Goal: Task Accomplishment & Management: Complete application form

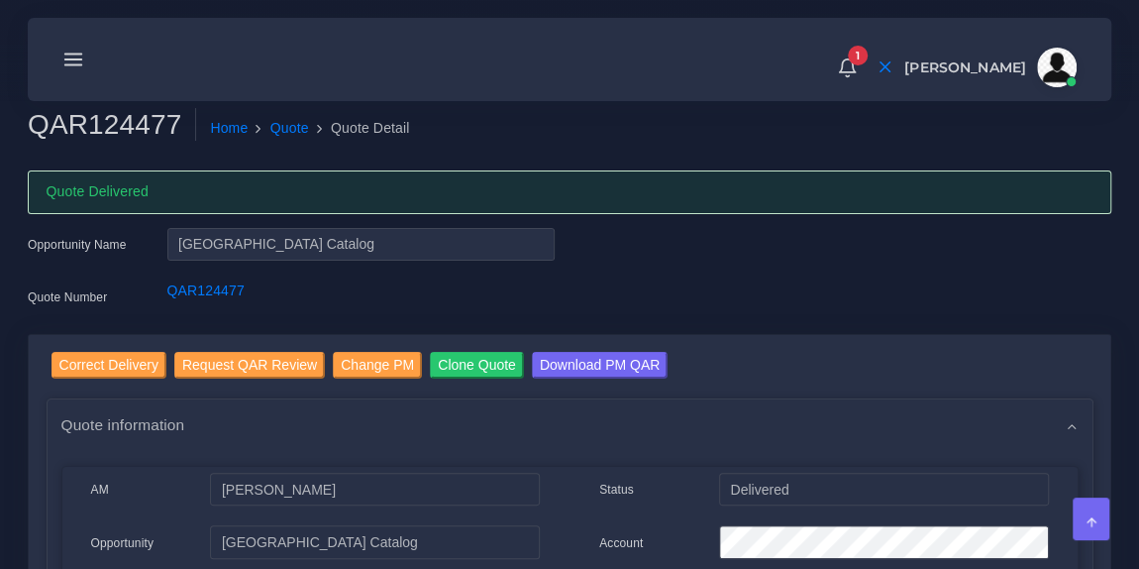
click at [79, 70] on div at bounding box center [73, 60] width 36 height 48
click at [72, 61] on icon at bounding box center [73, 60] width 22 height 22
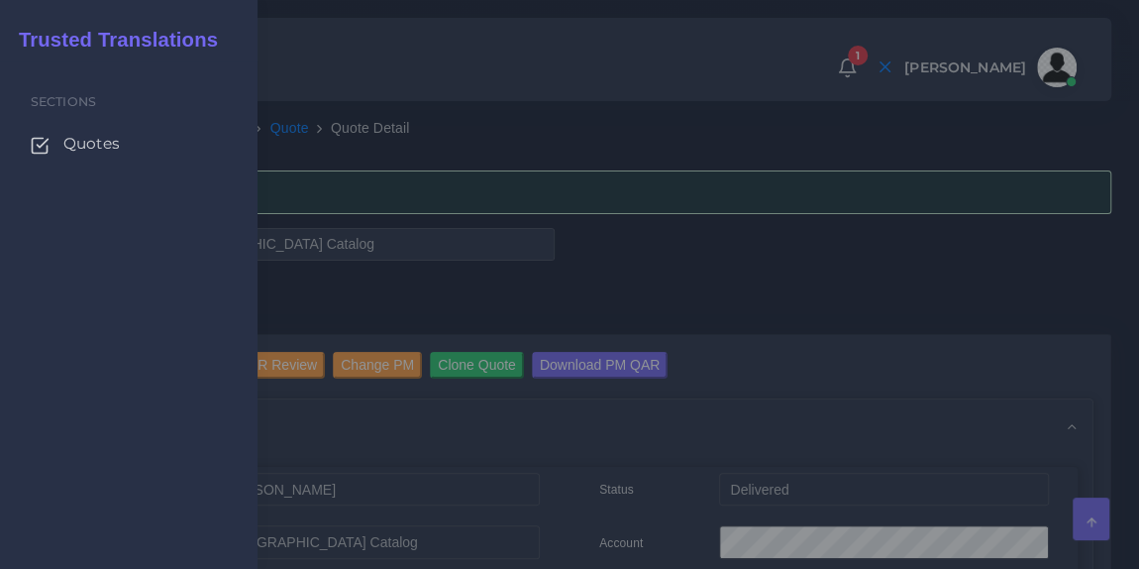
click at [80, 148] on span "Quotes" at bounding box center [91, 144] width 56 height 22
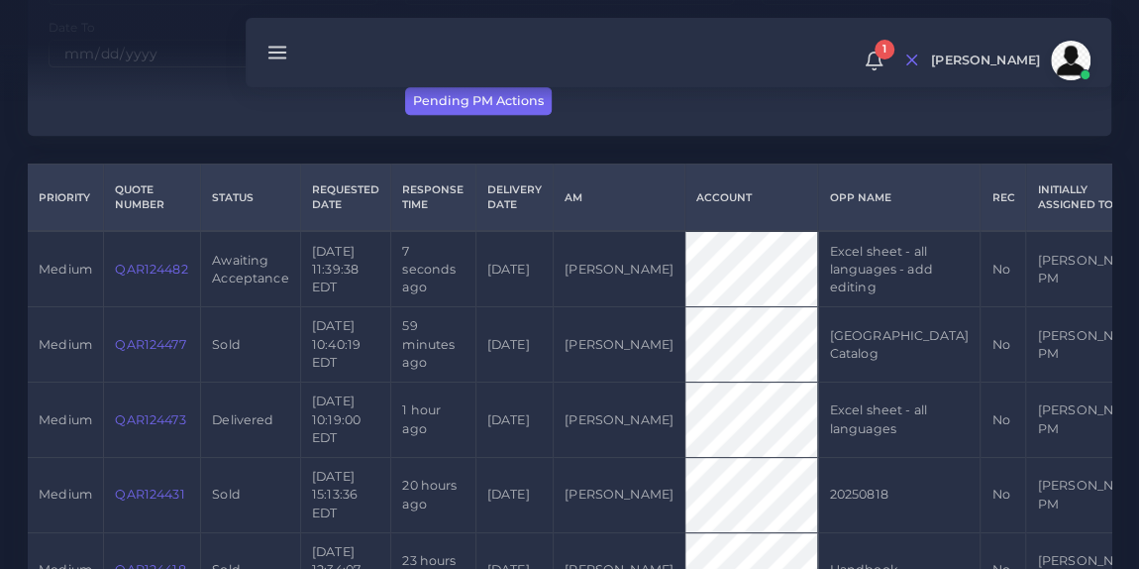
scroll to position [392, 0]
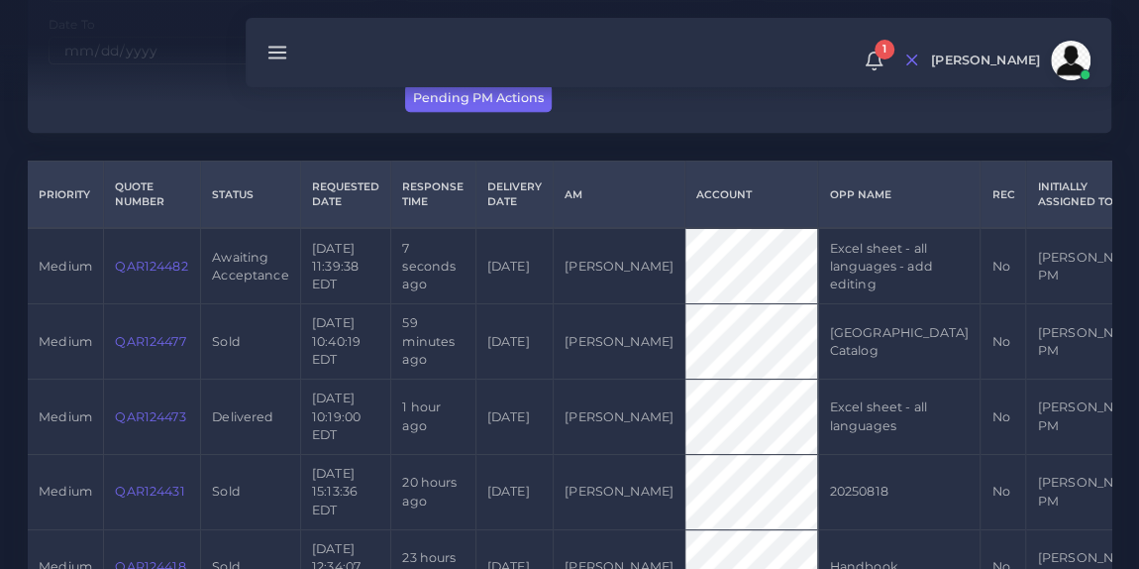
click at [146, 273] on link "QAR124482" at bounding box center [151, 266] width 72 height 15
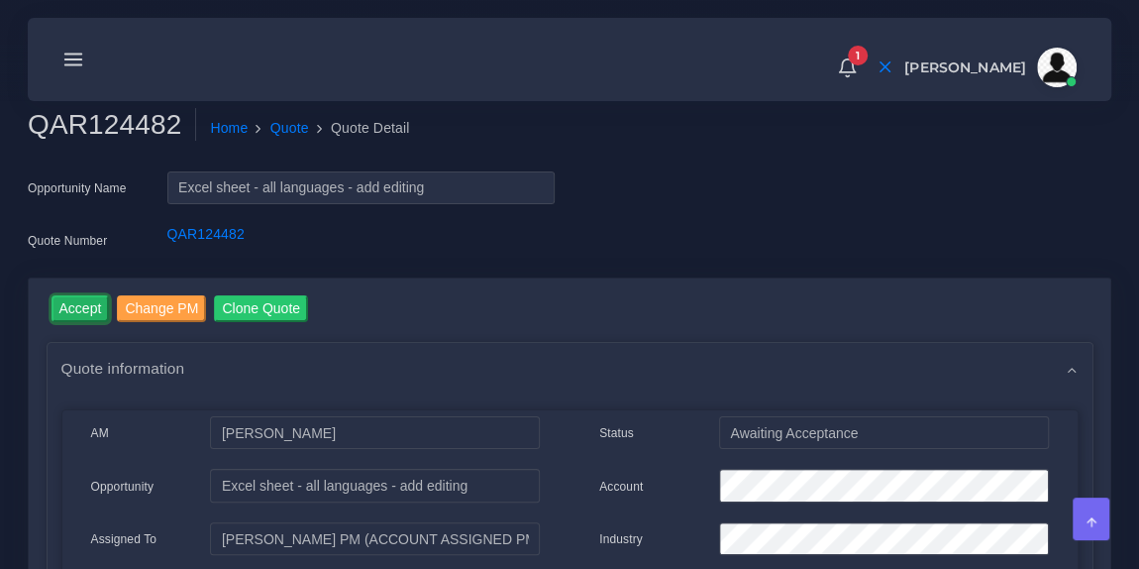
click at [87, 299] on input "Accept" at bounding box center [81, 308] width 58 height 27
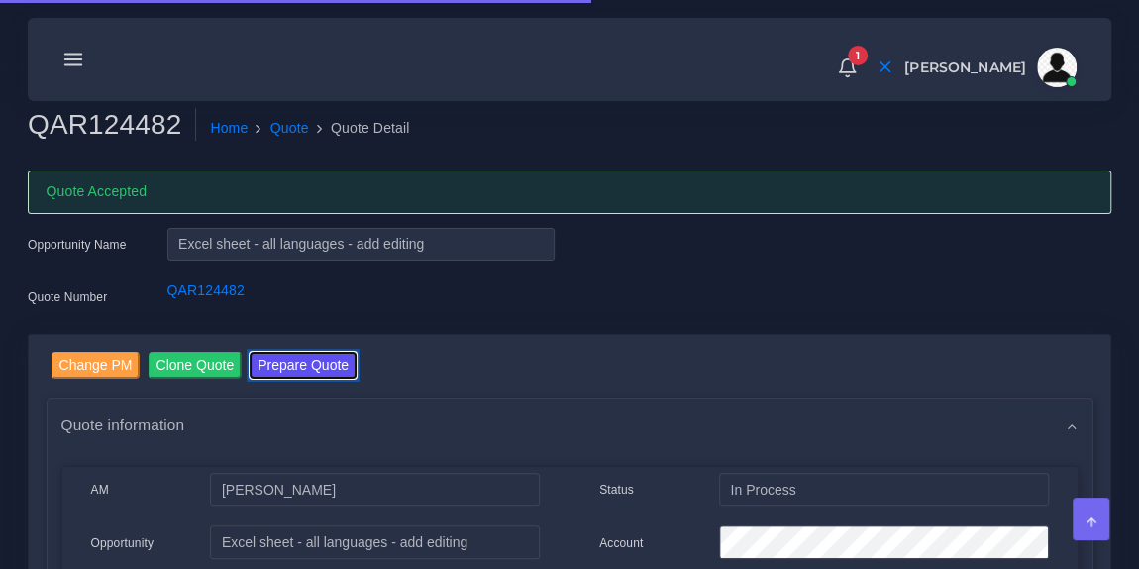
click at [289, 370] on button "Prepare Quote" at bounding box center [303, 365] width 107 height 27
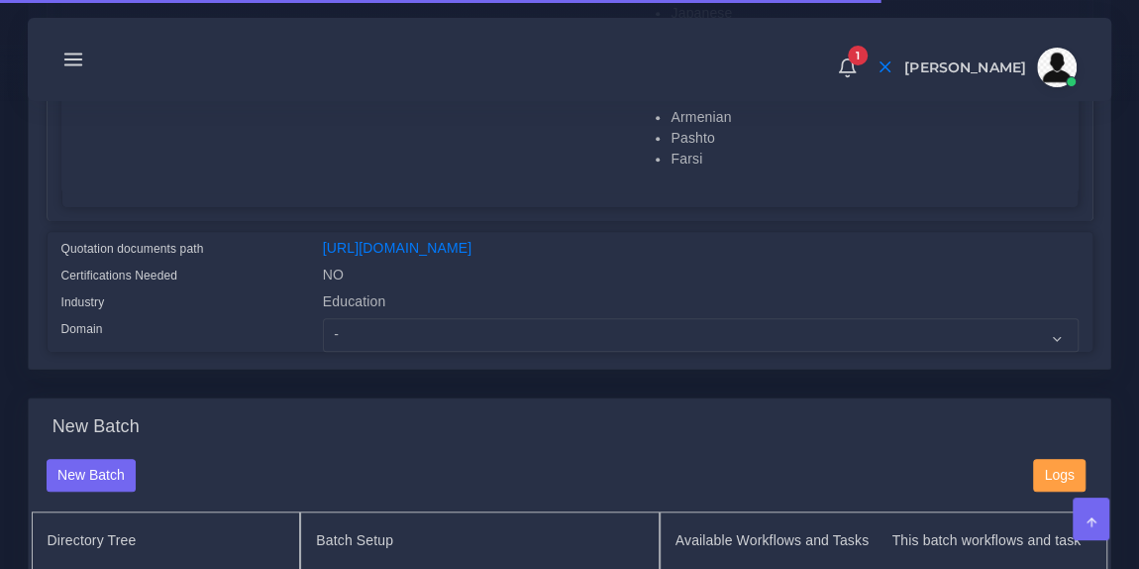
scroll to position [630, 0]
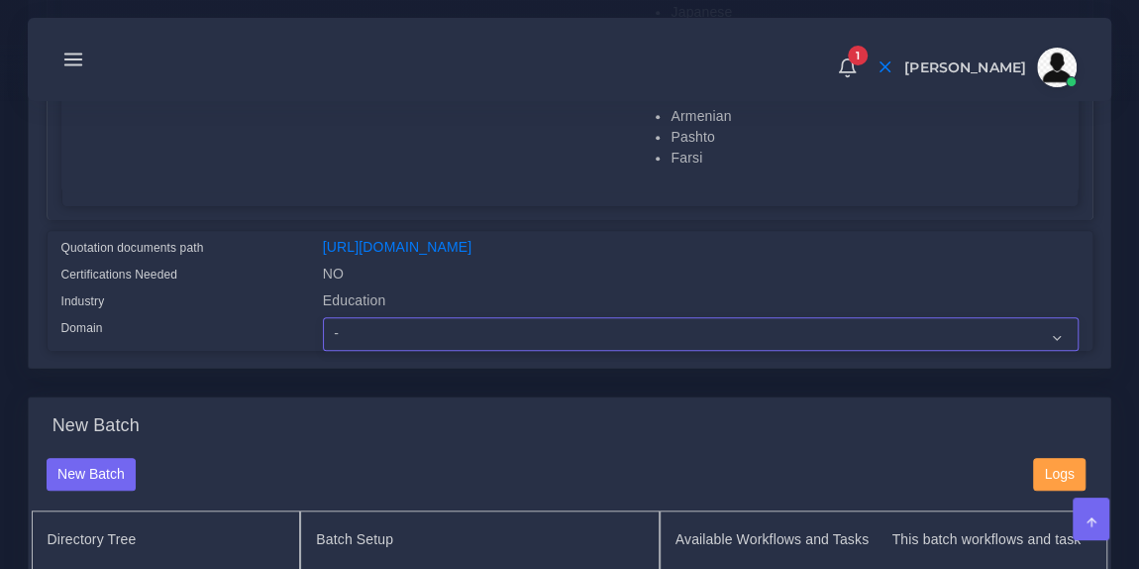
click at [370, 351] on select "- Advertising and Media Agriculture, Forestry and Fishing Architecture, Buildin…" at bounding box center [701, 334] width 756 height 34
select select "Education"
click at [323, 330] on select "- Advertising and Media Agriculture, Forestry and Fishing Architecture, Buildin…" at bounding box center [701, 334] width 756 height 34
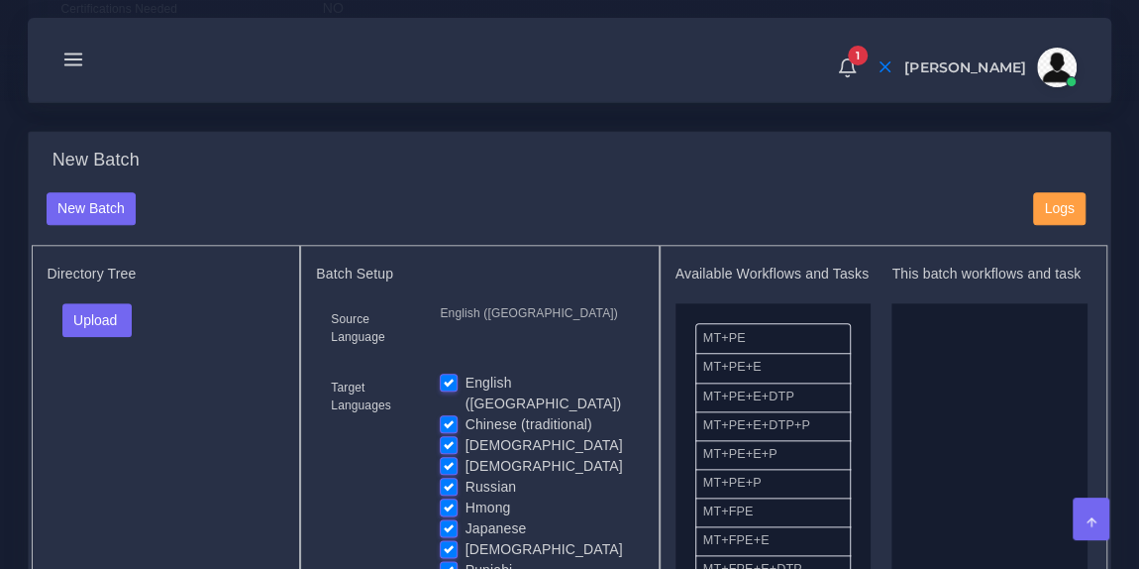
scroll to position [897, 0]
click at [110, 329] on button "Upload" at bounding box center [97, 319] width 70 height 34
click at [108, 396] on label "Files" at bounding box center [131, 392] width 137 height 25
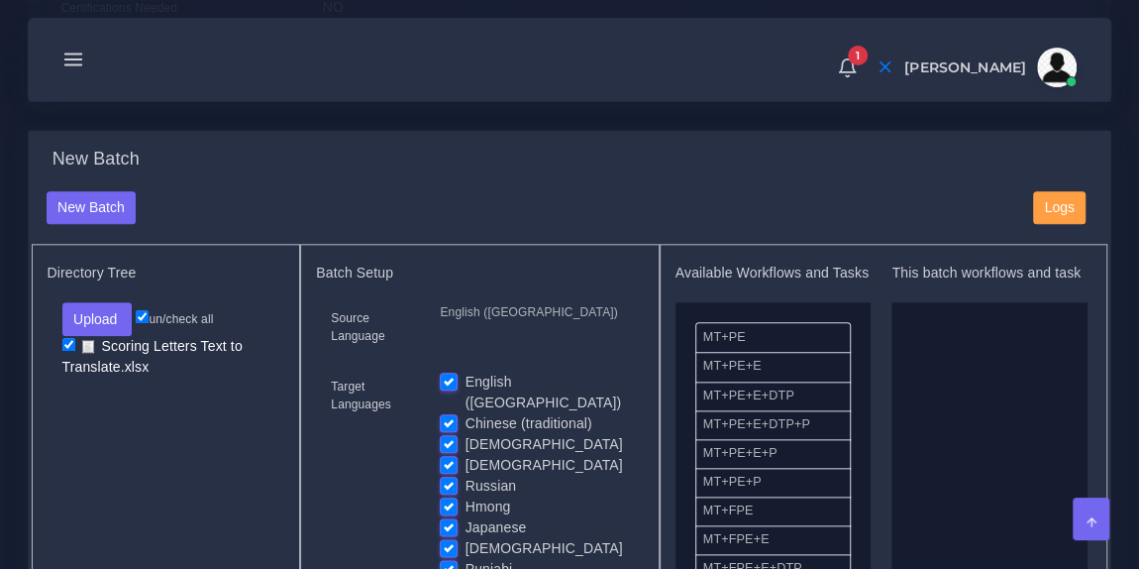
click at [466, 386] on label "English ([GEOGRAPHIC_DATA])" at bounding box center [547, 393] width 163 height 42
click at [452, 386] on input "English ([GEOGRAPHIC_DATA])" at bounding box center [449, 381] width 18 height 18
checkbox input "false"
drag, startPoint x: 776, startPoint y: 394, endPoint x: 987, endPoint y: 387, distance: 211.2
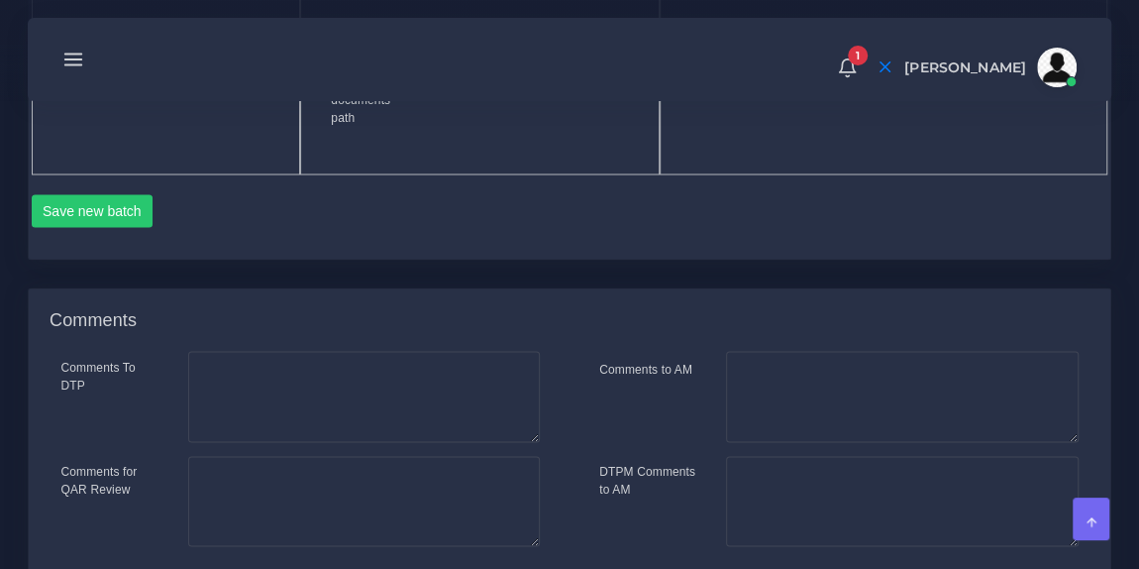
scroll to position [1787, 0]
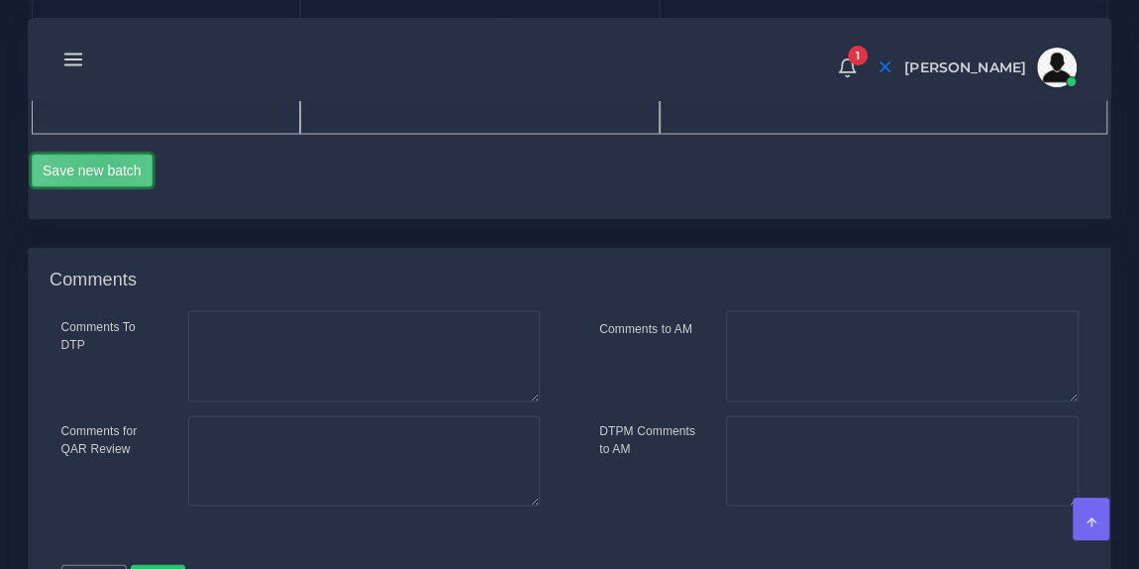
click at [100, 187] on button "Save new batch" at bounding box center [93, 171] width 122 height 34
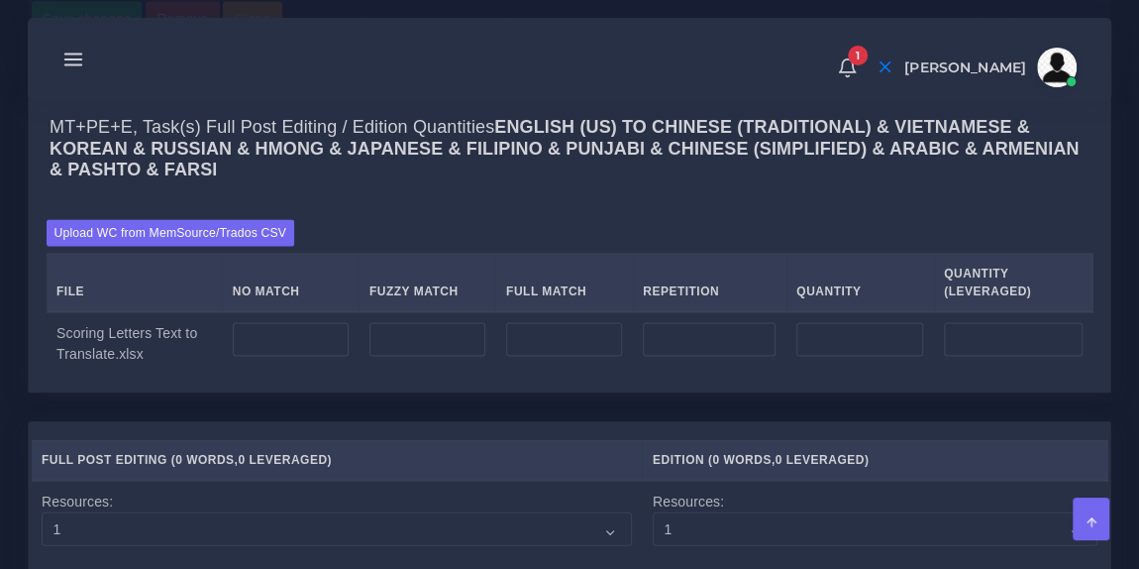
scroll to position [2015, 0]
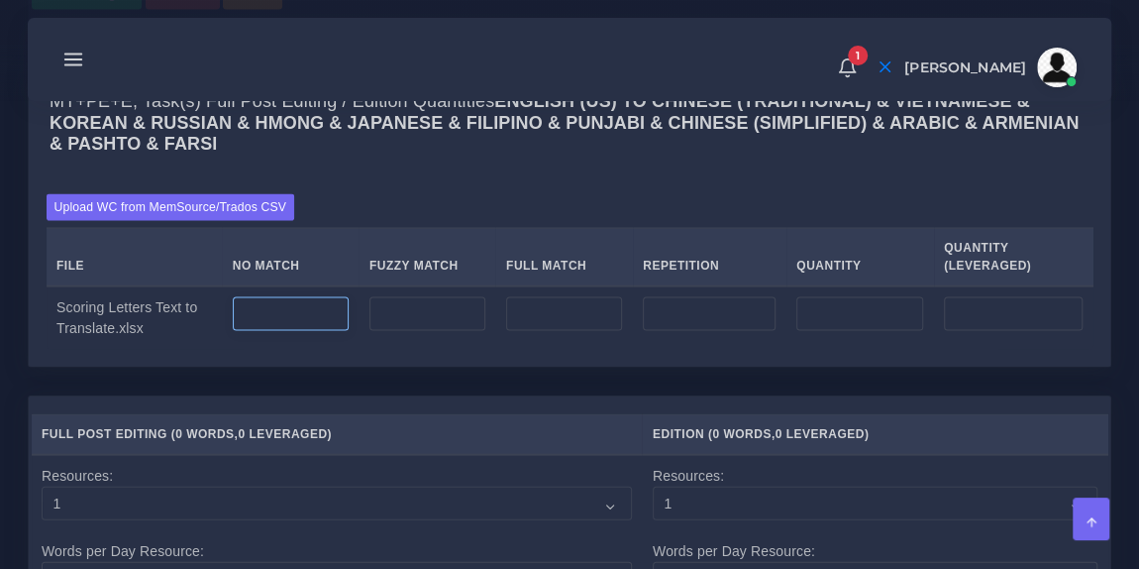
click at [300, 331] on input "number" at bounding box center [291, 314] width 116 height 34
type input "2013"
click at [669, 331] on input "number" at bounding box center [709, 314] width 133 height 34
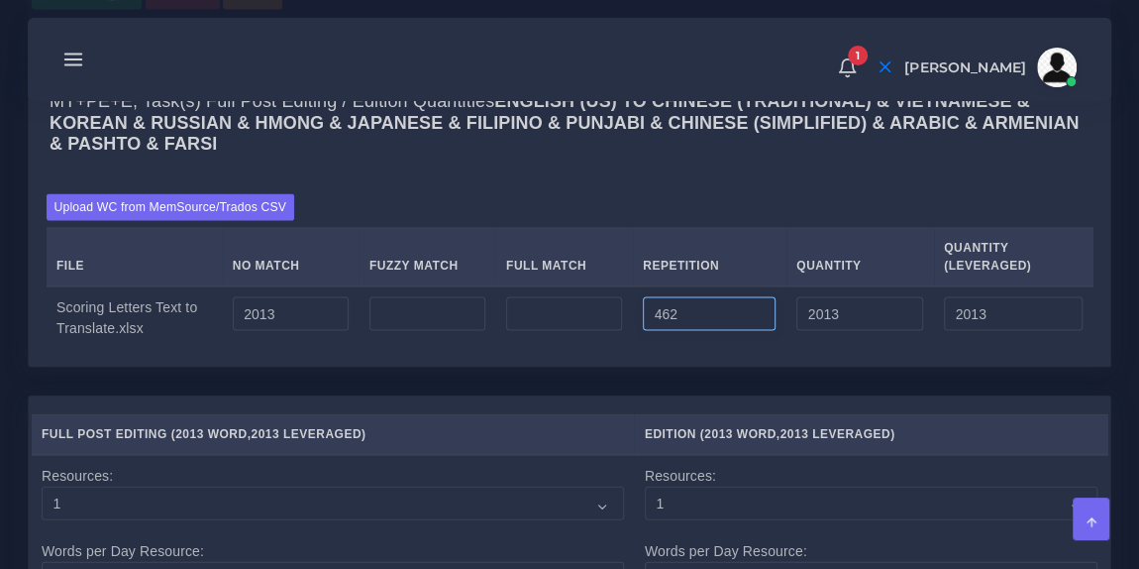
type input "462"
type input "2475"
type input "2128"
click at [641, 260] on div "Upload WC from MemSource/Trados CSV File No Match Fuzzy Match Full Match Repeti…" at bounding box center [570, 271] width 1082 height 190
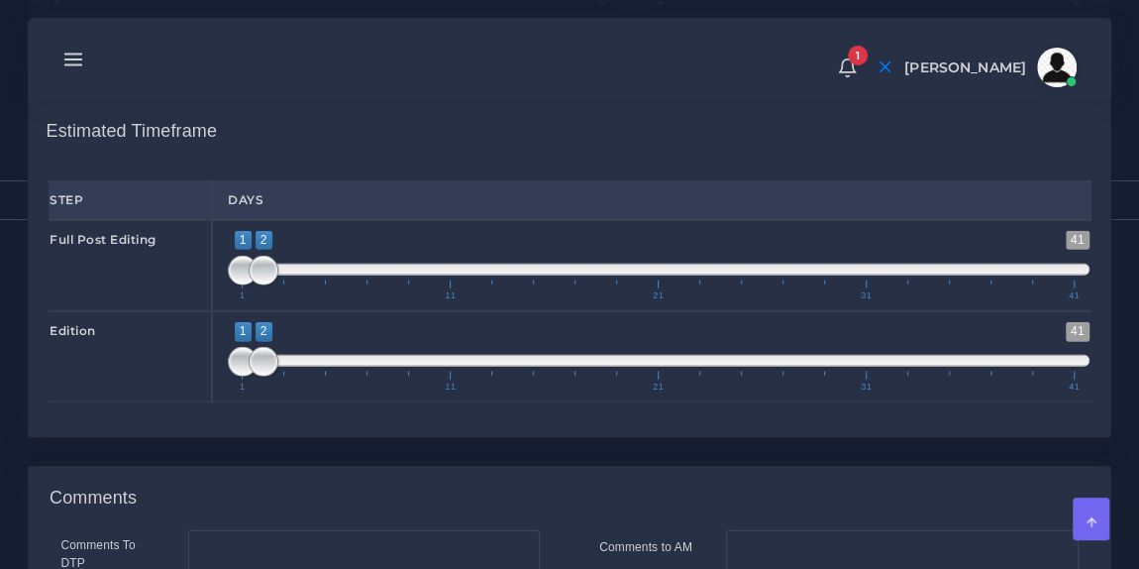
scroll to position [2529, 0]
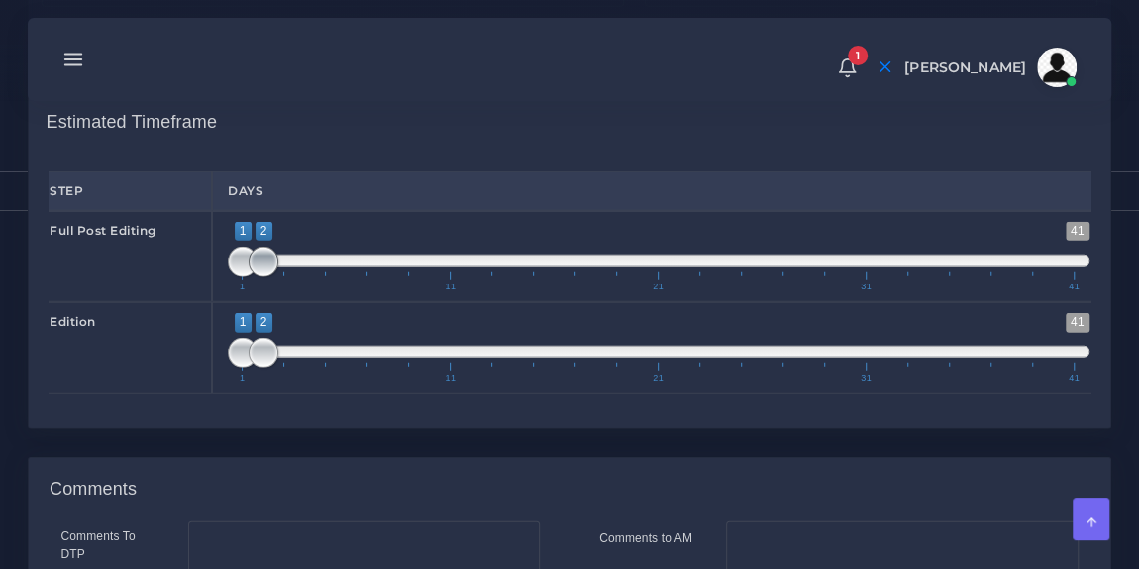
type input "1;3"
drag, startPoint x: 265, startPoint y: 320, endPoint x: 278, endPoint y: 324, distance: 14.4
click at [278, 276] on span at bounding box center [285, 262] width 30 height 30
drag, startPoint x: 258, startPoint y: 422, endPoint x: 350, endPoint y: 427, distance: 92.3
click at [350, 368] on span at bounding box center [347, 353] width 30 height 30
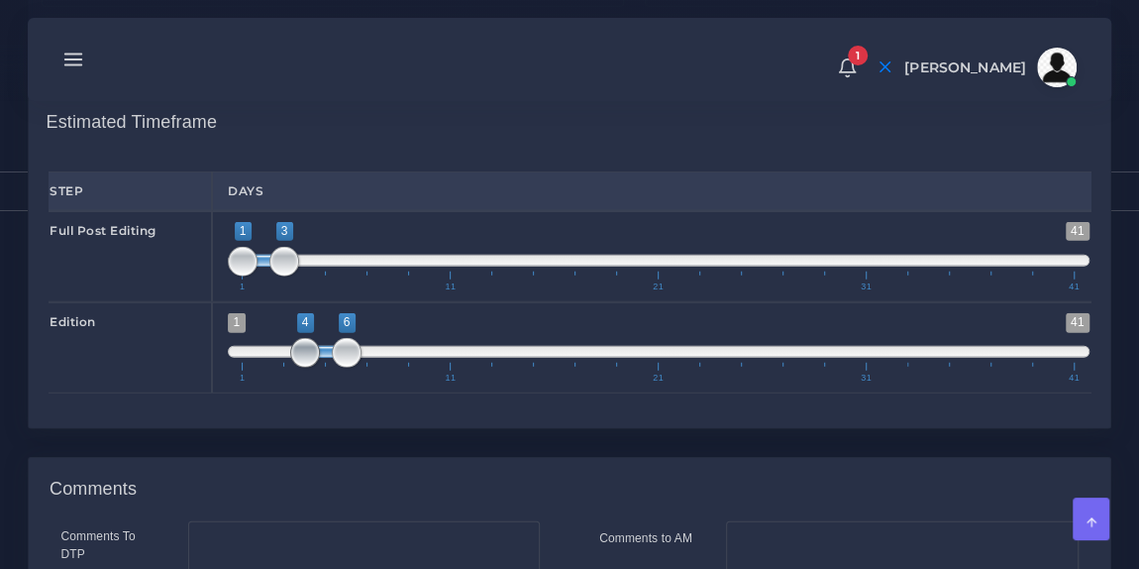
drag, startPoint x: 236, startPoint y: 421, endPoint x: 294, endPoint y: 430, distance: 59.1
click at [294, 368] on span at bounding box center [305, 353] width 30 height 30
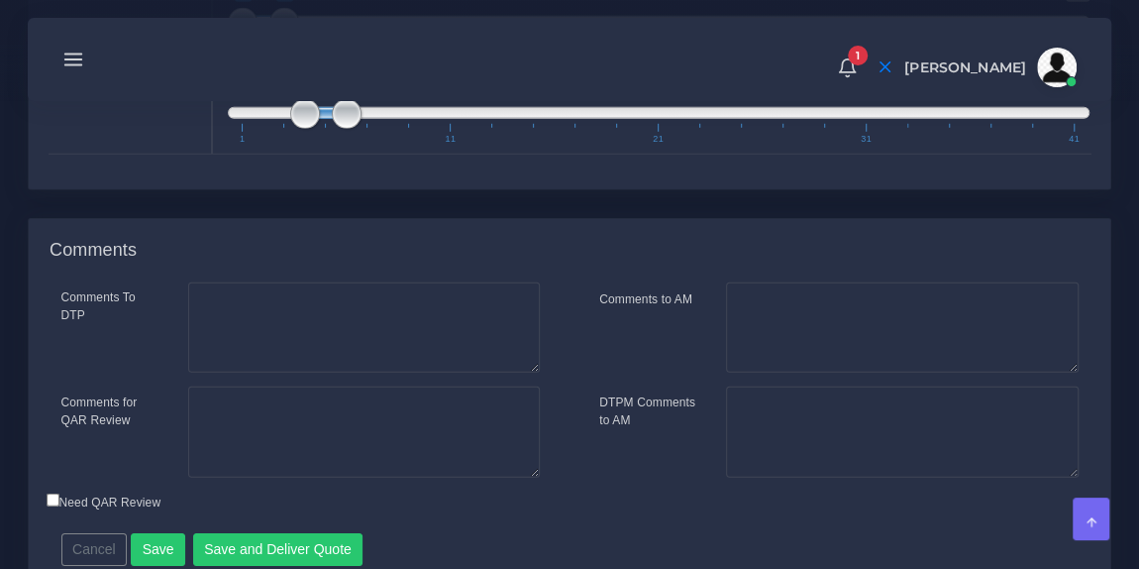
scroll to position [2763, 0]
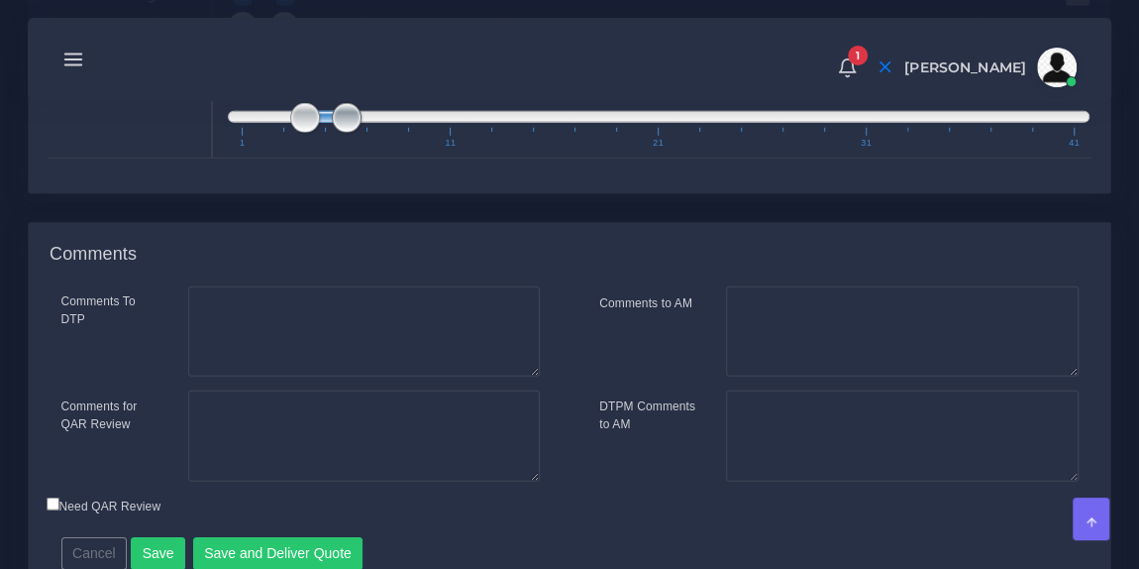
type input "4;7"
drag, startPoint x: 340, startPoint y: 189, endPoint x: 352, endPoint y: 189, distance: 11.9
click at [353, 133] on span at bounding box center [368, 118] width 30 height 30
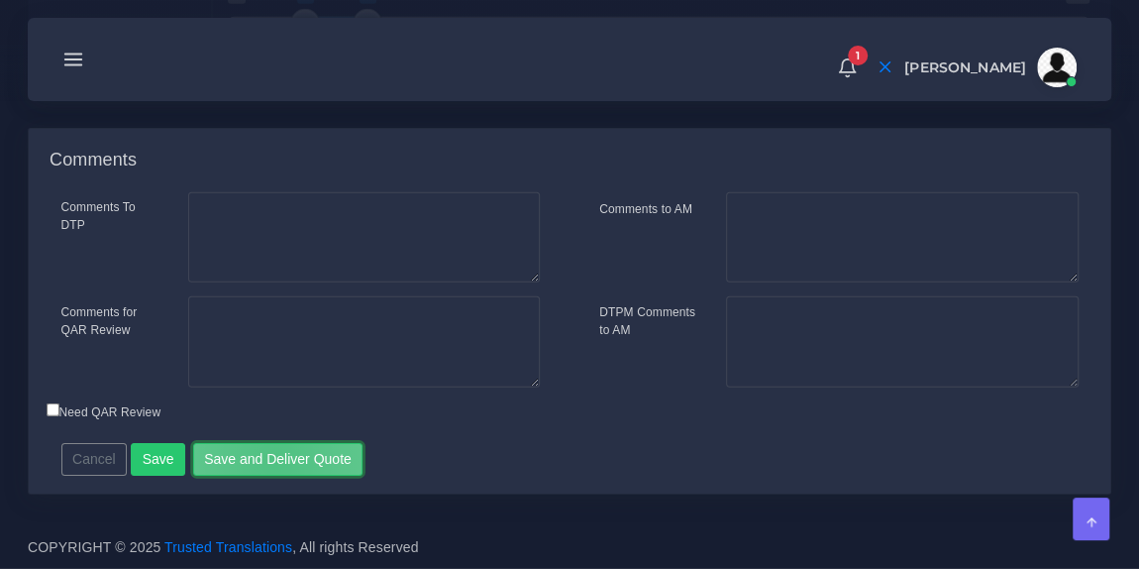
click at [269, 459] on button "Save and Deliver Quote" at bounding box center [278, 460] width 170 height 34
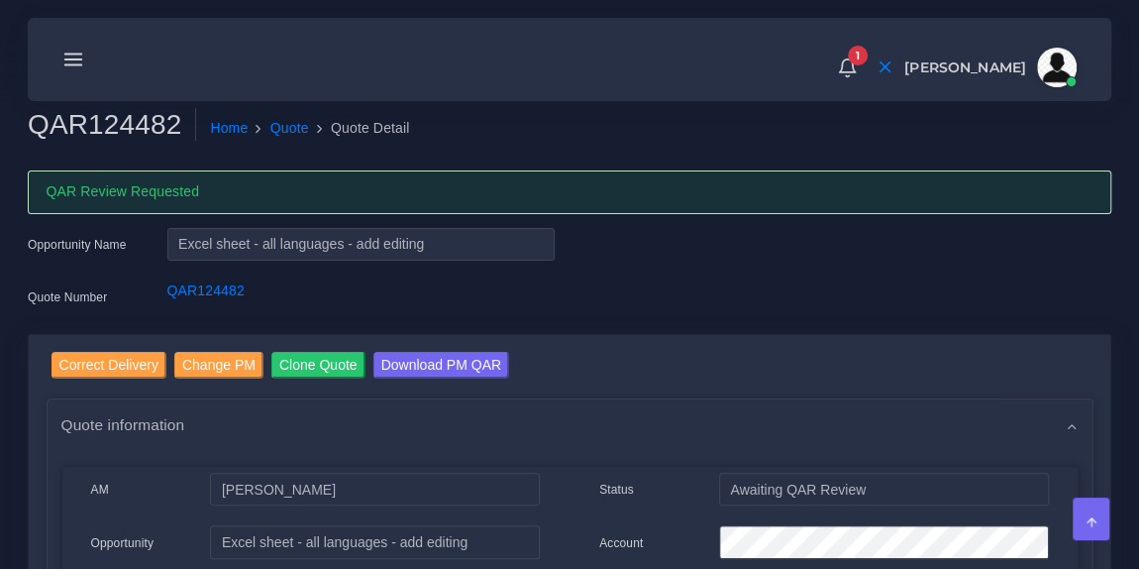
click at [70, 71] on div at bounding box center [73, 60] width 36 height 48
click at [70, 59] on line at bounding box center [73, 59] width 17 height 0
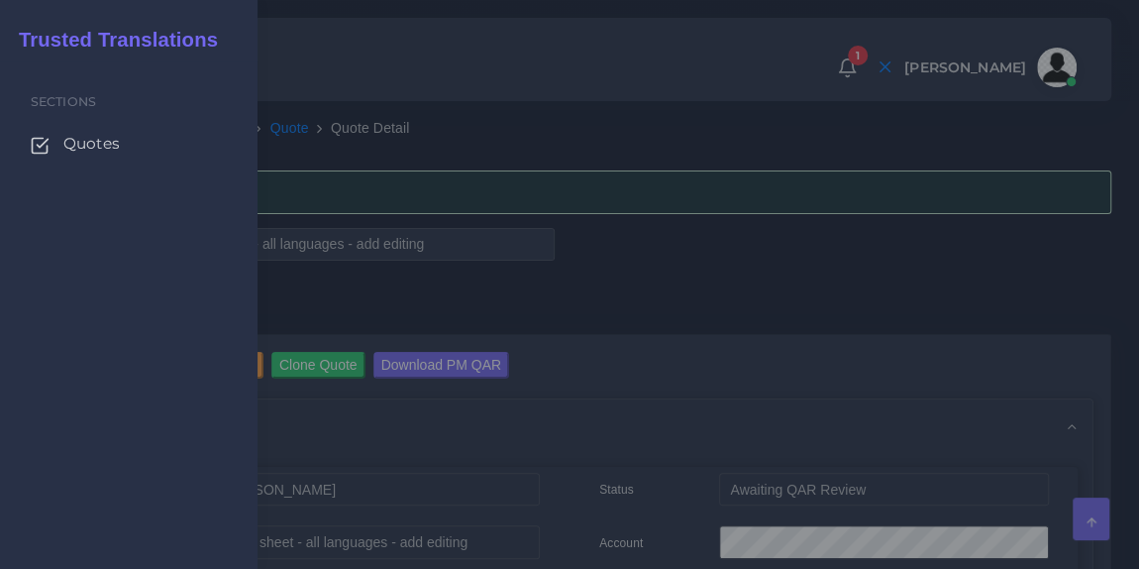
click at [84, 145] on span "Quotes" at bounding box center [91, 144] width 56 height 22
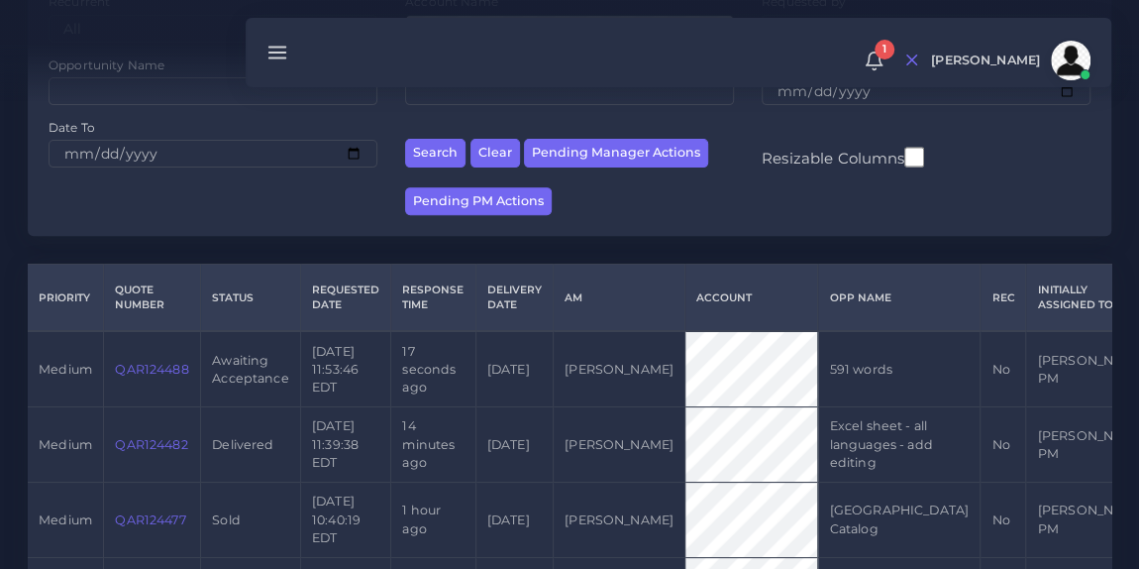
scroll to position [289, 0]
click at [151, 371] on link "QAR124488" at bounding box center [151, 369] width 73 height 15
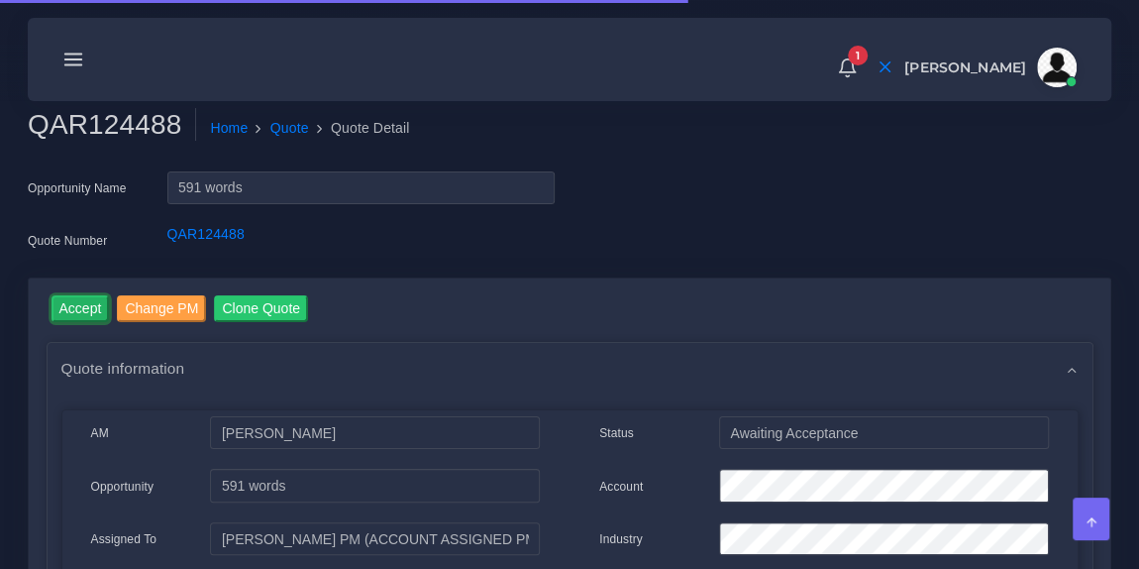
click at [89, 309] on input "Accept" at bounding box center [81, 308] width 58 height 27
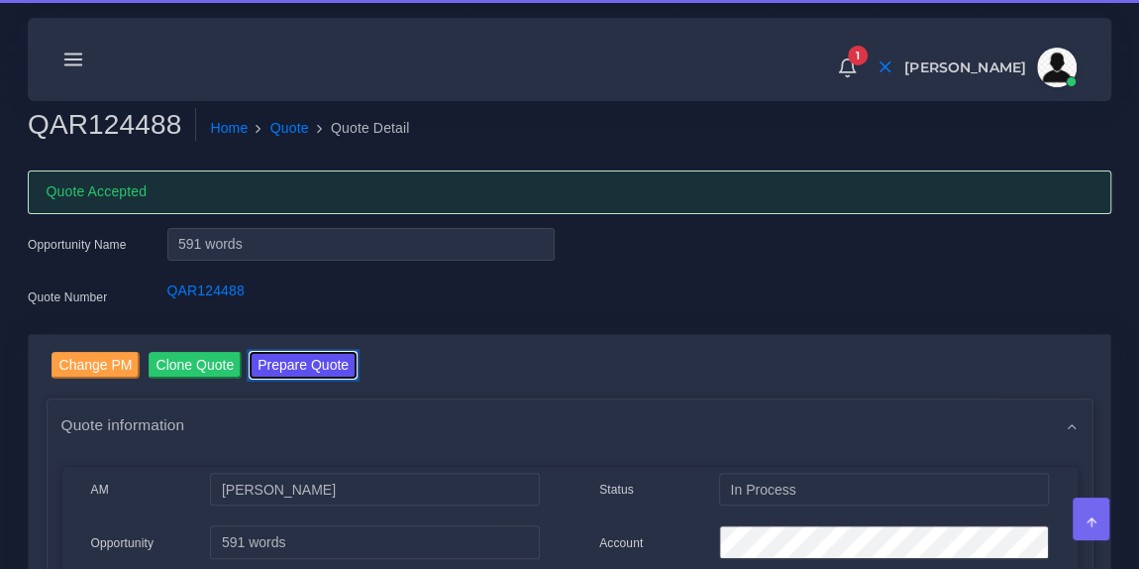
click at [303, 370] on button "Prepare Quote" at bounding box center [303, 365] width 107 height 27
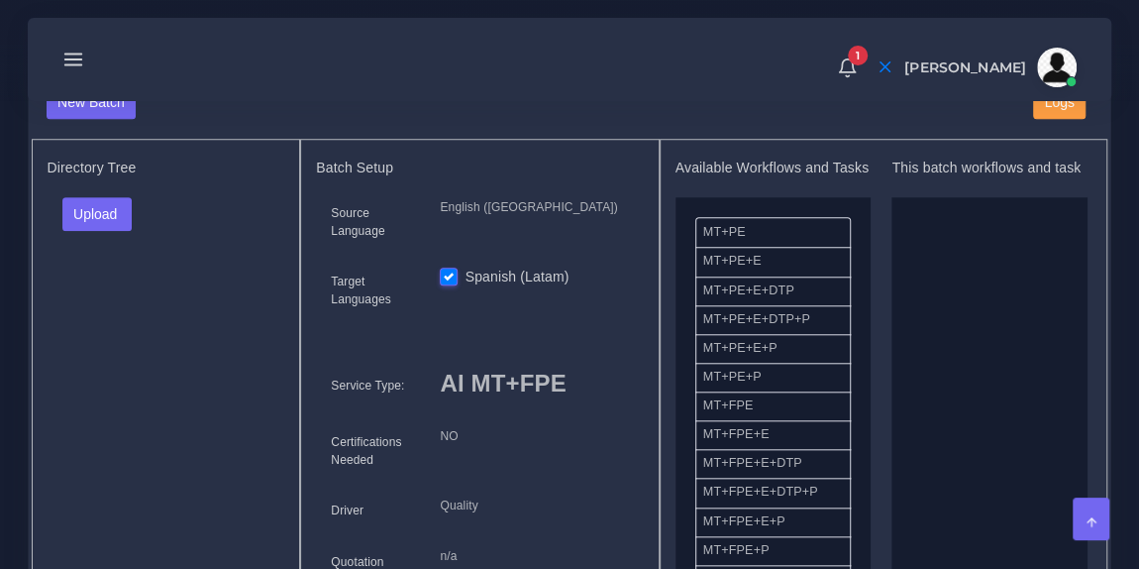
scroll to position [751, 0]
click at [95, 202] on button "Upload" at bounding box center [97, 215] width 70 height 34
click at [105, 284] on label "Files" at bounding box center [131, 288] width 137 height 25
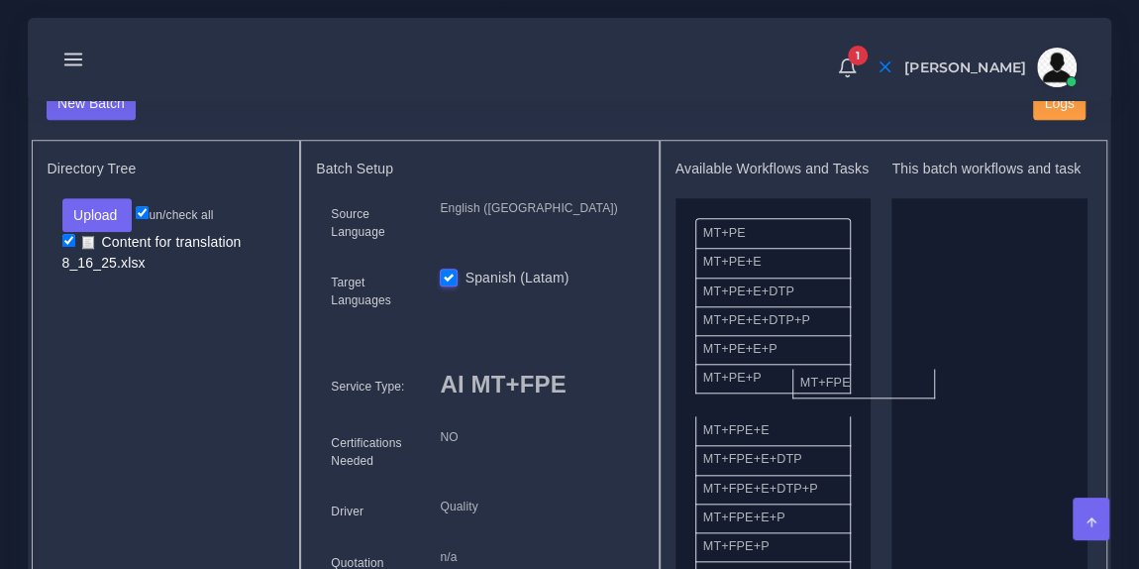
drag, startPoint x: 847, startPoint y: 398, endPoint x: 980, endPoint y: 283, distance: 175.6
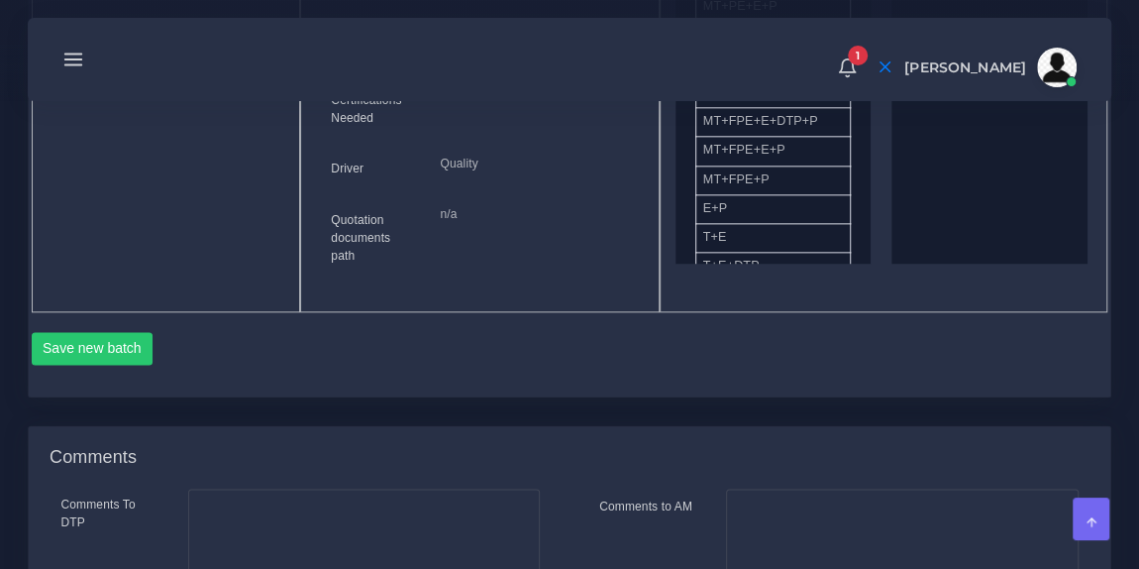
scroll to position [1129, 0]
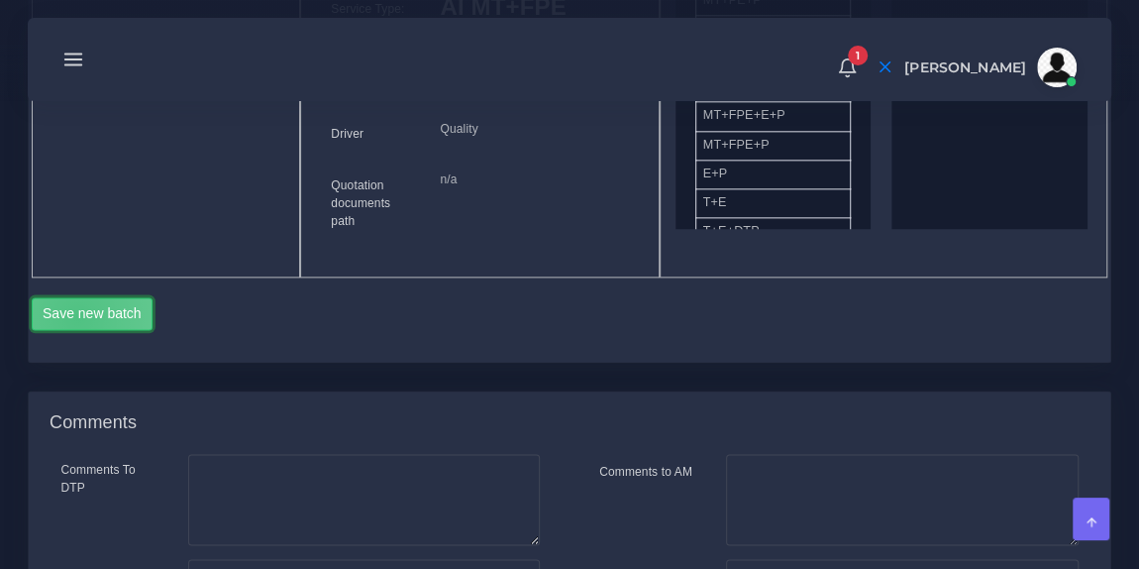
click at [77, 313] on button "Save new batch" at bounding box center [93, 314] width 122 height 34
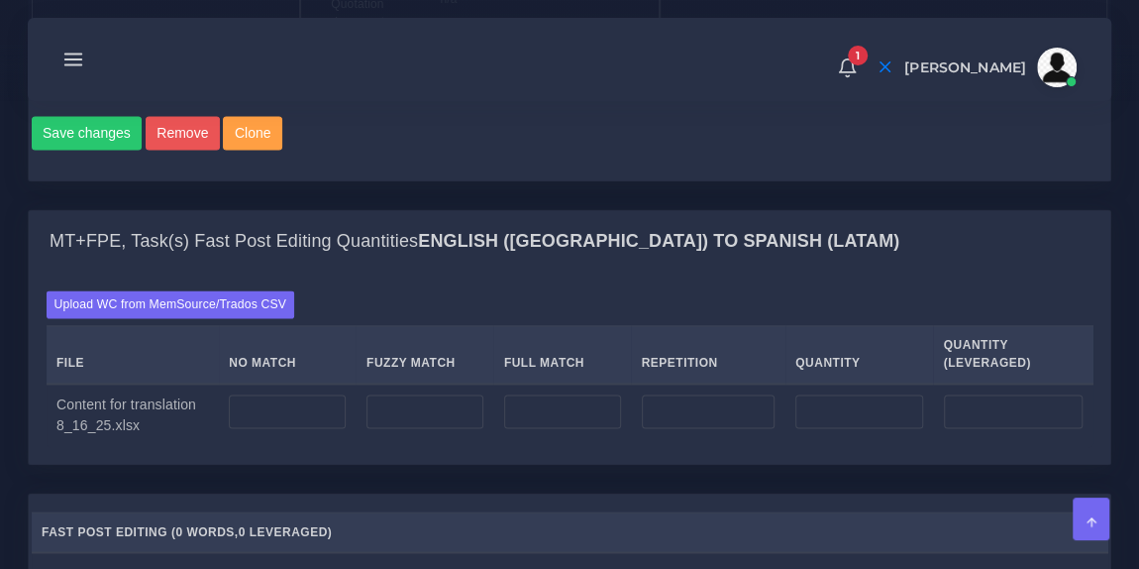
scroll to position [1370, 0]
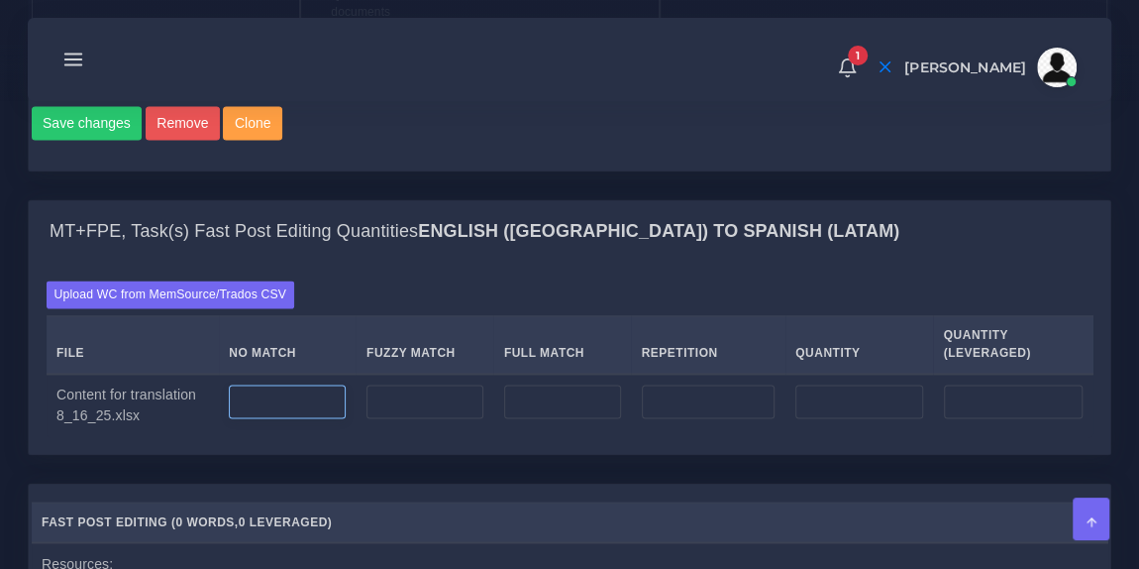
click at [270, 386] on input "number" at bounding box center [287, 401] width 117 height 34
type input "591"
click at [390, 266] on div "Upload WC from MemSource/Trados CSV File No Match Fuzzy Match Full Match Repeti…" at bounding box center [570, 359] width 1082 height 190
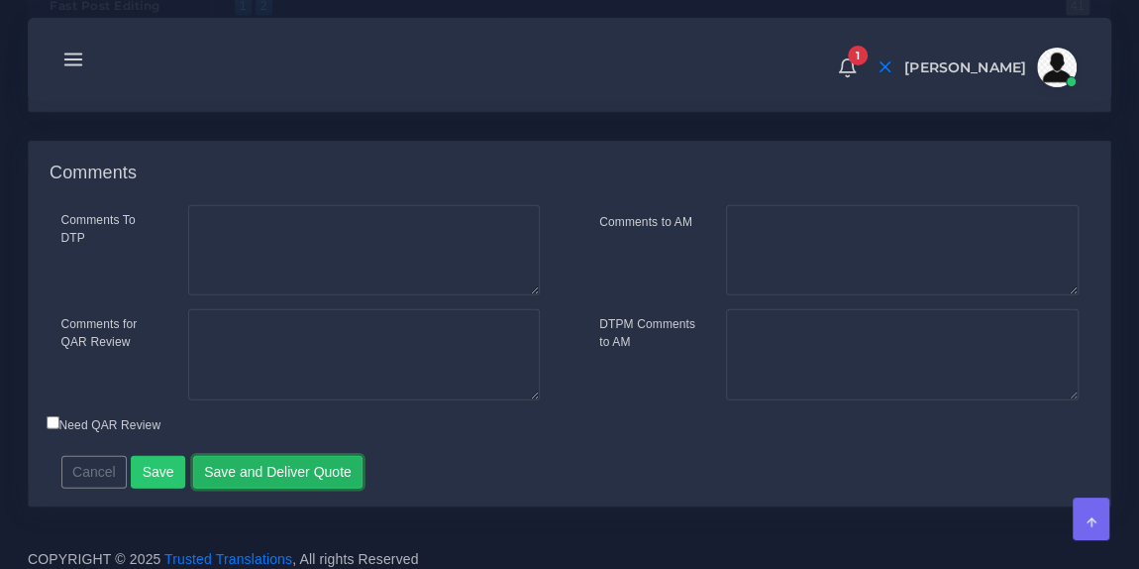
click at [278, 456] on button "Save and Deliver Quote" at bounding box center [278, 473] width 170 height 34
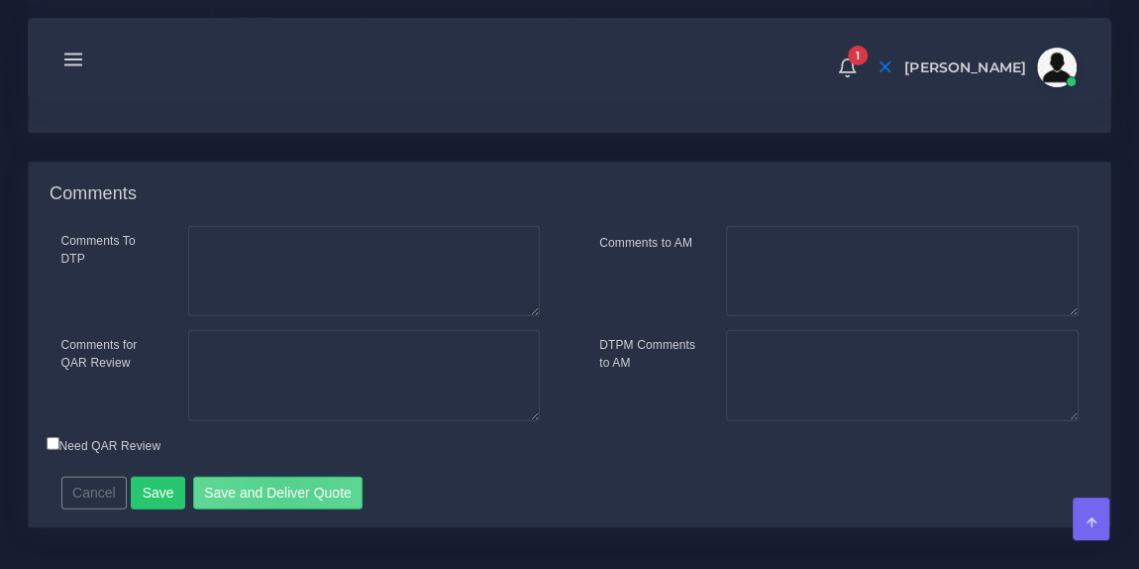
scroll to position [428, 0]
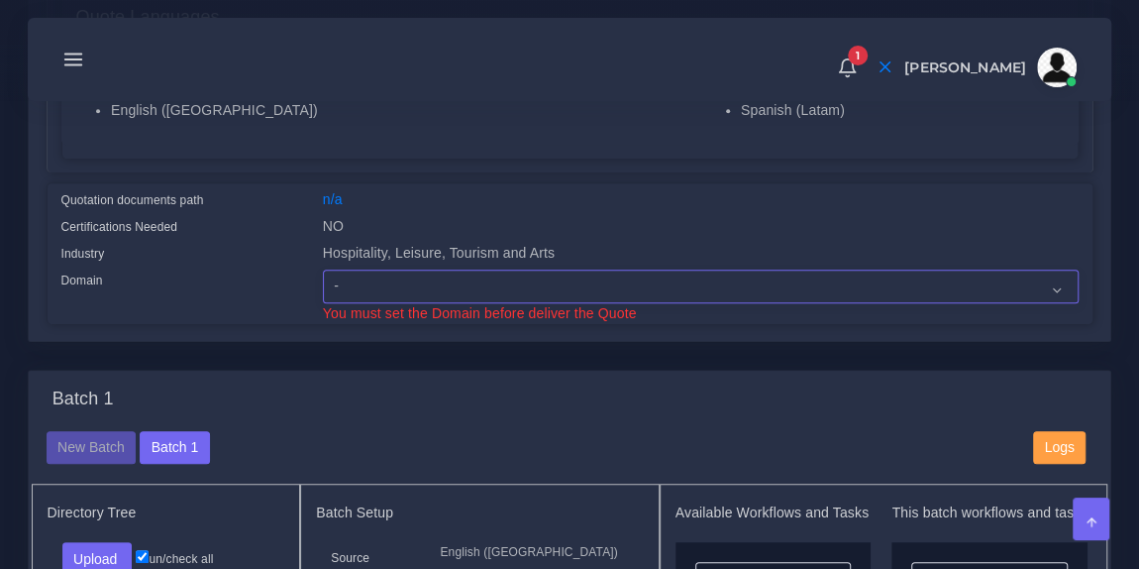
click at [396, 281] on select "- Advertising and Media Agriculture, Forestry and Fishing Architecture, Buildin…" at bounding box center [701, 287] width 756 height 34
select select "Hospitality, Leisure, Tourism and Arts"
click at [323, 270] on select "- Advertising and Media Agriculture, Forestry and Fishing Architecture, Buildin…" at bounding box center [701, 287] width 756 height 34
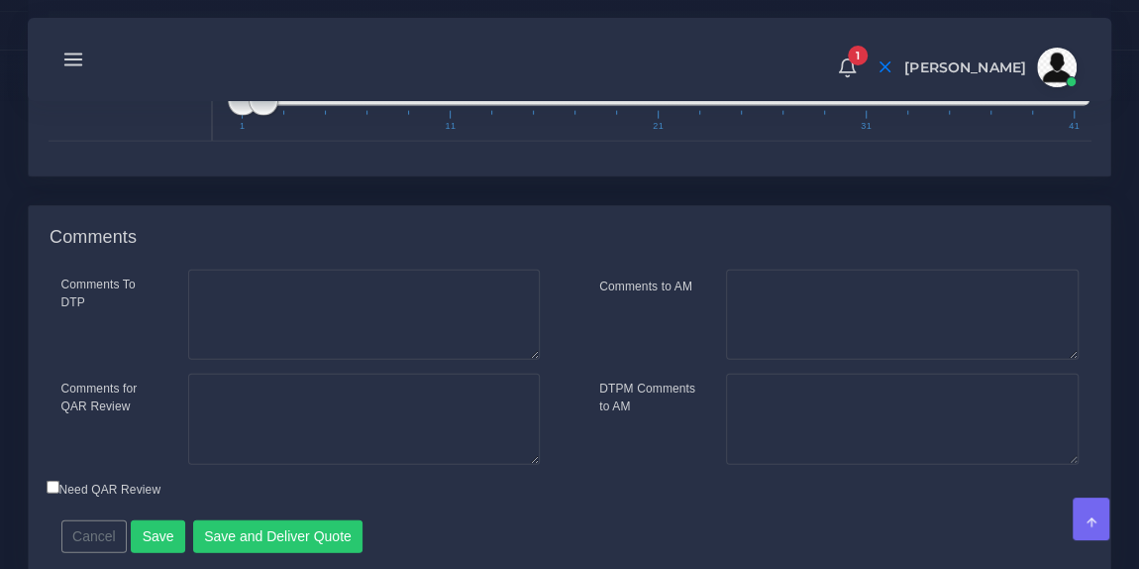
scroll to position [2216, 0]
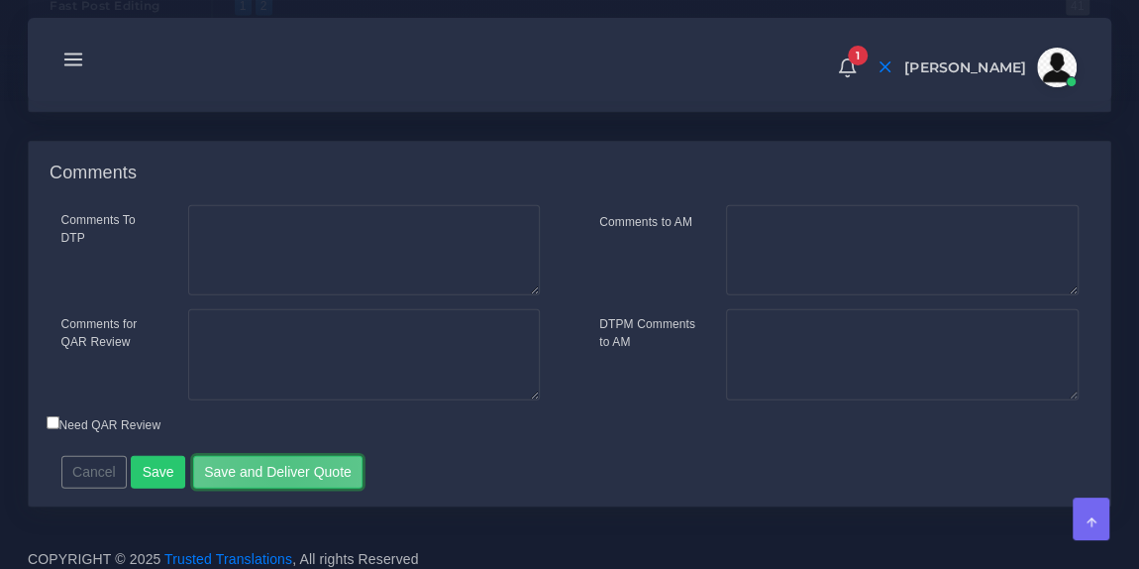
click at [275, 458] on button "Save and Deliver Quote" at bounding box center [278, 473] width 170 height 34
